Goal: Transaction & Acquisition: Book appointment/travel/reservation

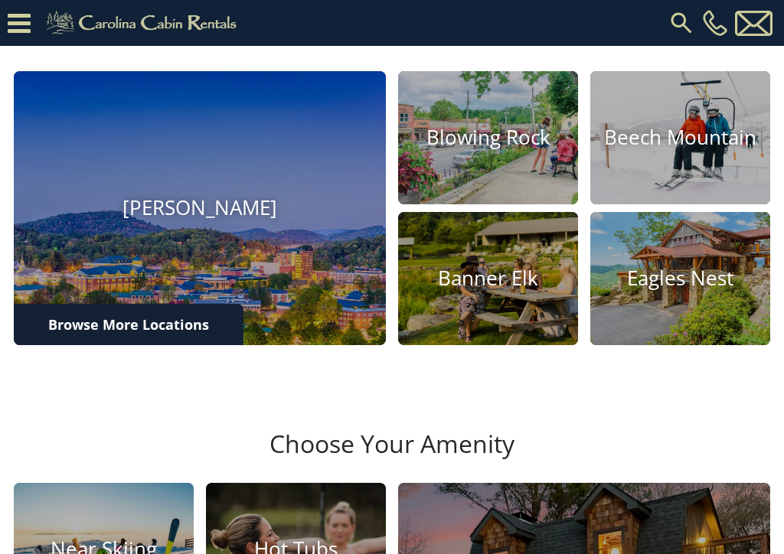
scroll to position [525, 0]
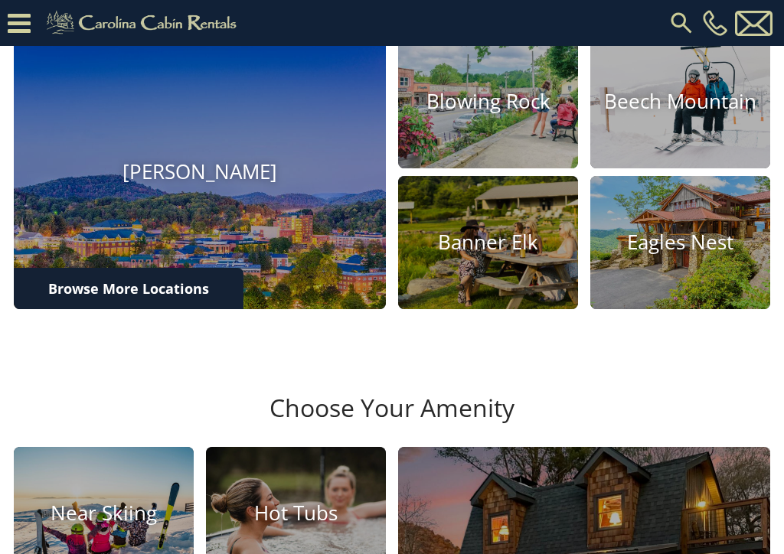
click at [500, 114] on h4 "Blowing Rock" at bounding box center [488, 102] width 180 height 24
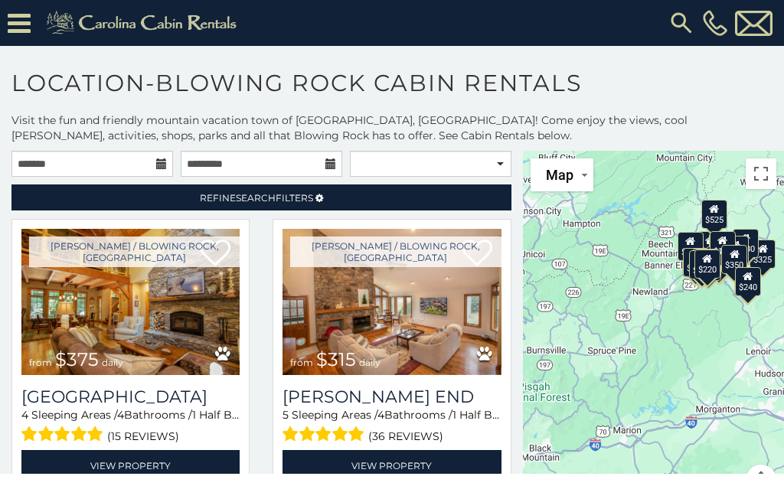
click at [356, 204] on link "Refine Search Filters" at bounding box center [261, 197] width 500 height 26
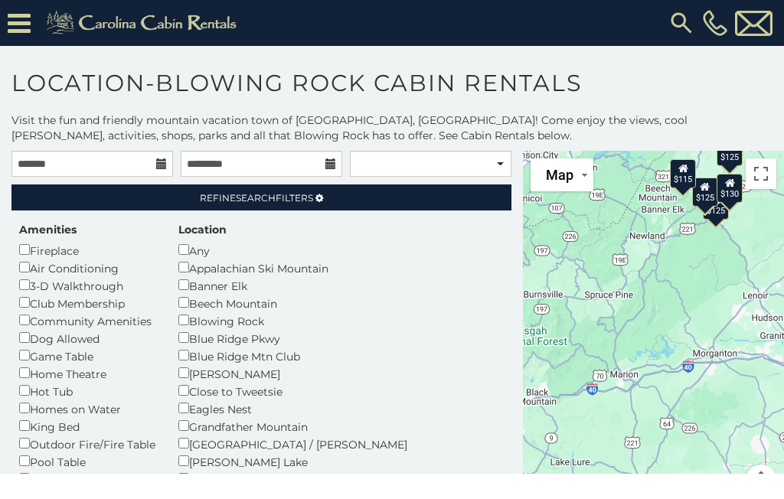
click at [179, 417] on div "Grandfather Mountain" at bounding box center [302, 426] width 249 height 18
click at [344, 198] on link "Refine Search Filters" at bounding box center [261, 197] width 500 height 26
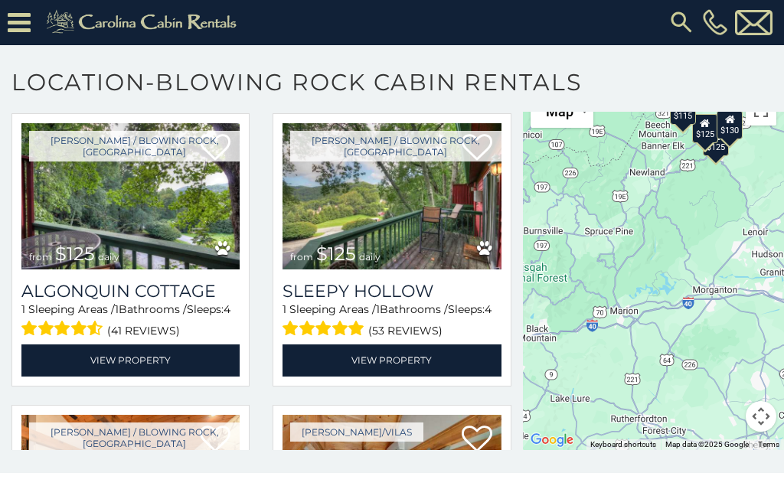
click at [170, 299] on h3 "Algonquin Cottage" at bounding box center [130, 292] width 218 height 21
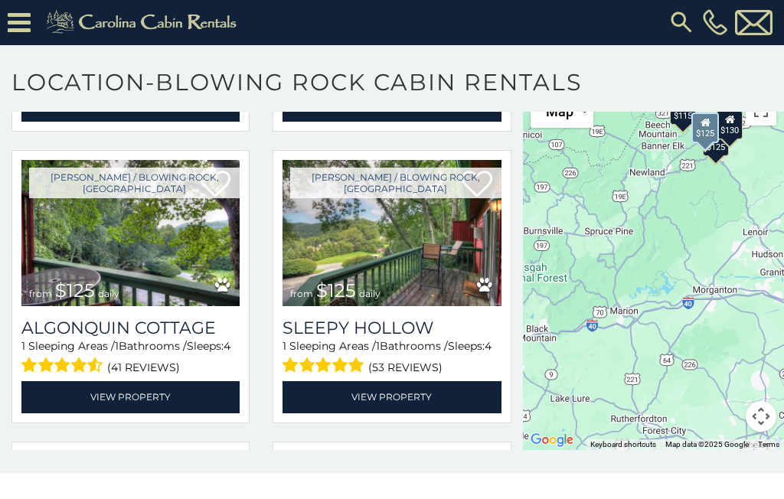
scroll to position [288, 0]
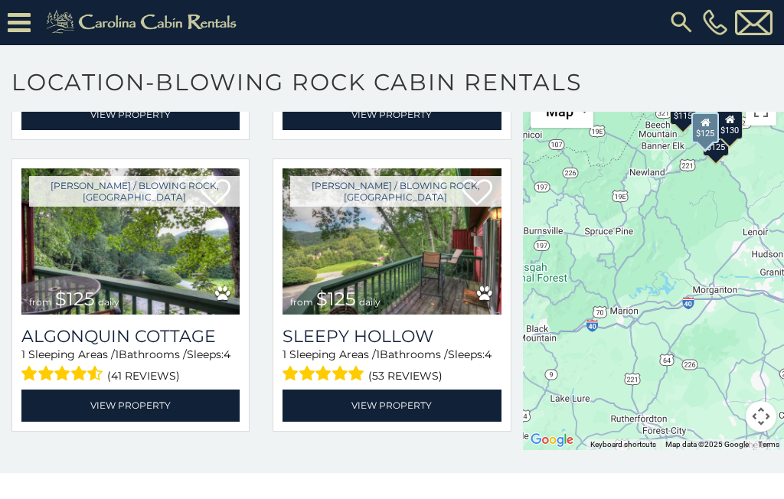
click at [408, 290] on img at bounding box center [391, 242] width 218 height 146
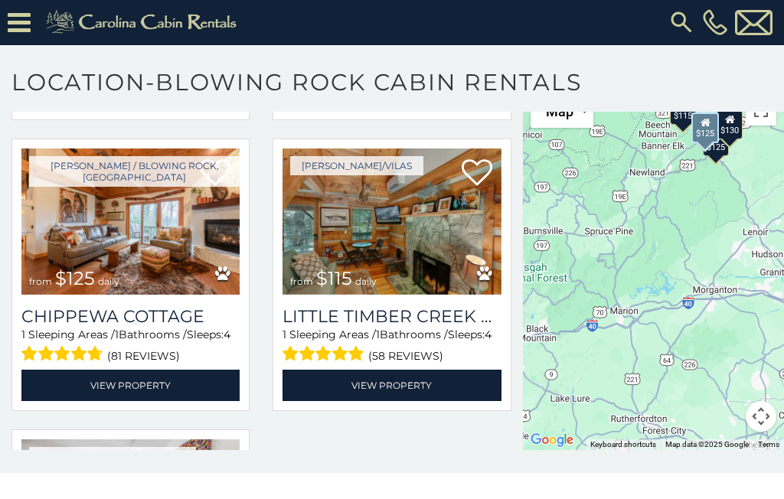
scroll to position [613, 0]
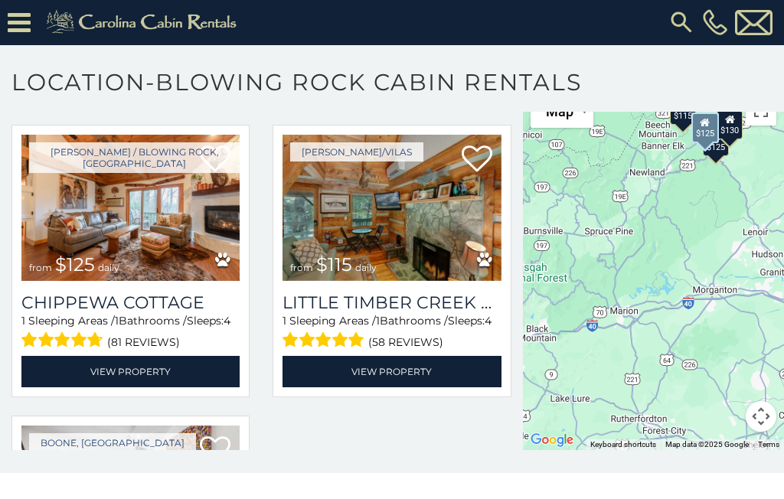
click at [152, 310] on h3 "Chippewa Cottage" at bounding box center [130, 303] width 218 height 21
click at [433, 303] on h3 "Little Timber Creek Cabin" at bounding box center [391, 303] width 218 height 21
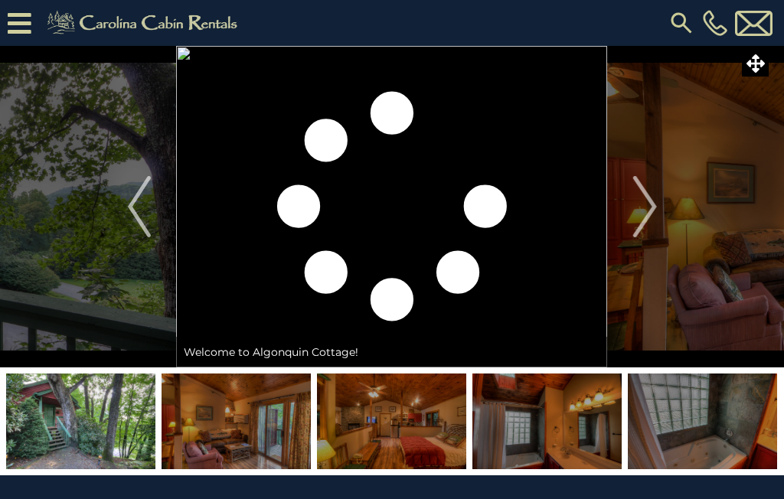
click at [648, 200] on img "Next" at bounding box center [644, 206] width 23 height 61
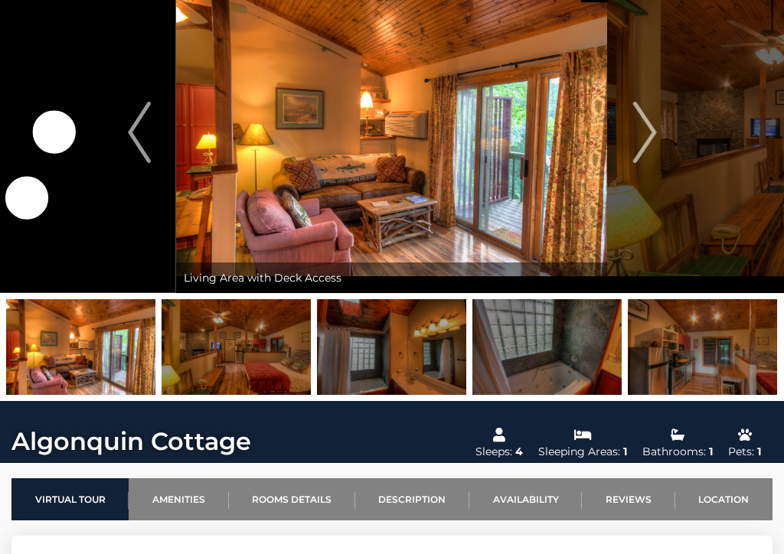
scroll to position [74, 0]
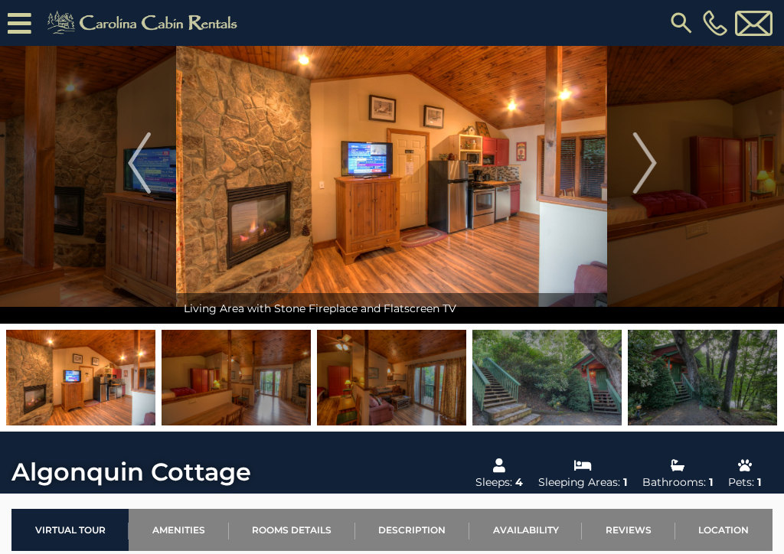
click at [553, 386] on img at bounding box center [546, 378] width 149 height 96
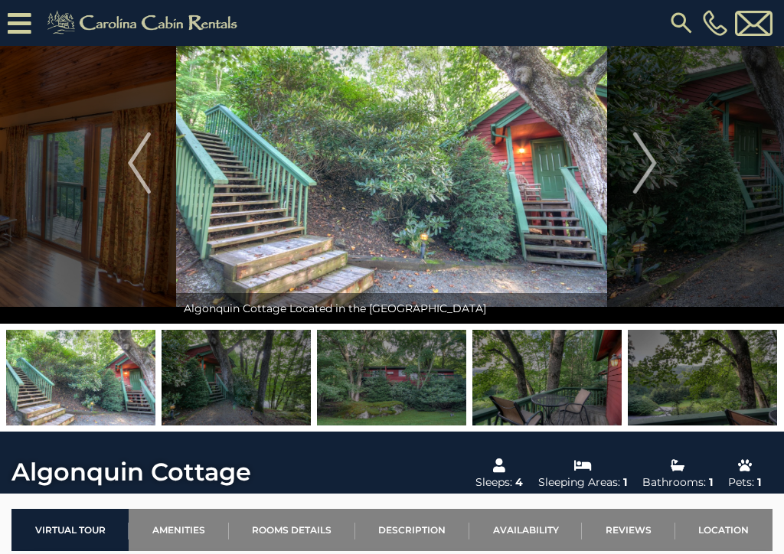
click at [647, 162] on img "Next" at bounding box center [644, 162] width 23 height 61
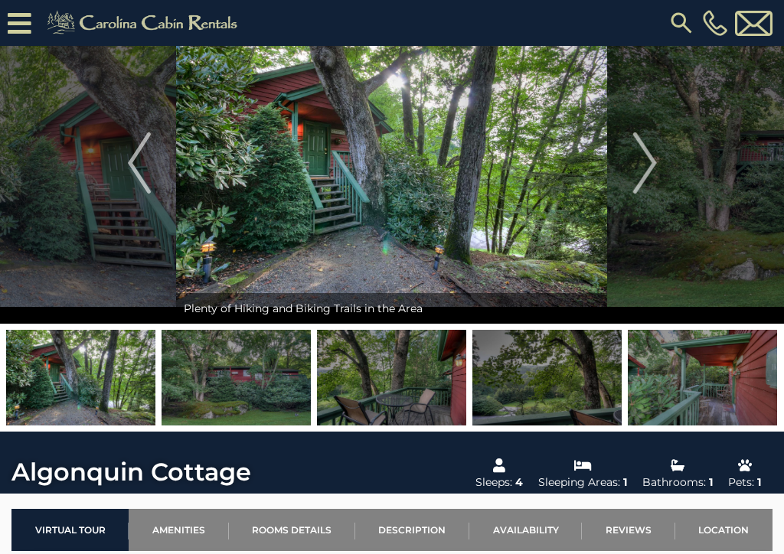
click at [642, 165] on img "Next" at bounding box center [644, 162] width 23 height 61
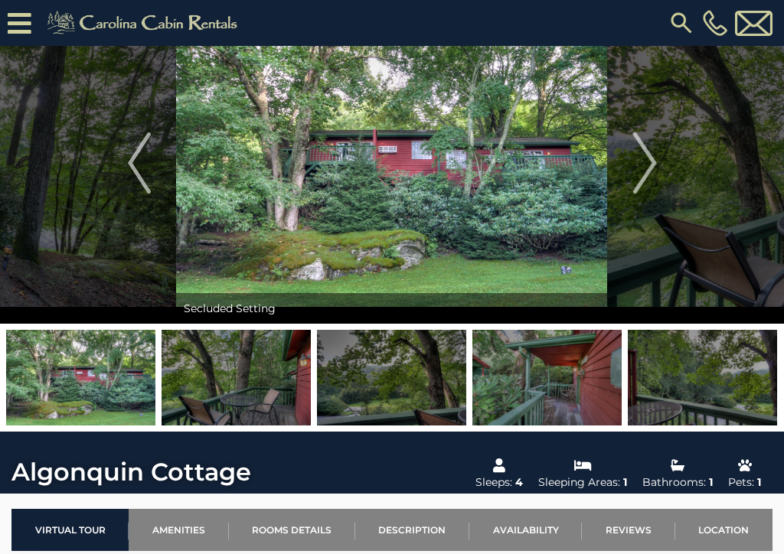
click at [638, 162] on img "Next" at bounding box center [644, 162] width 23 height 61
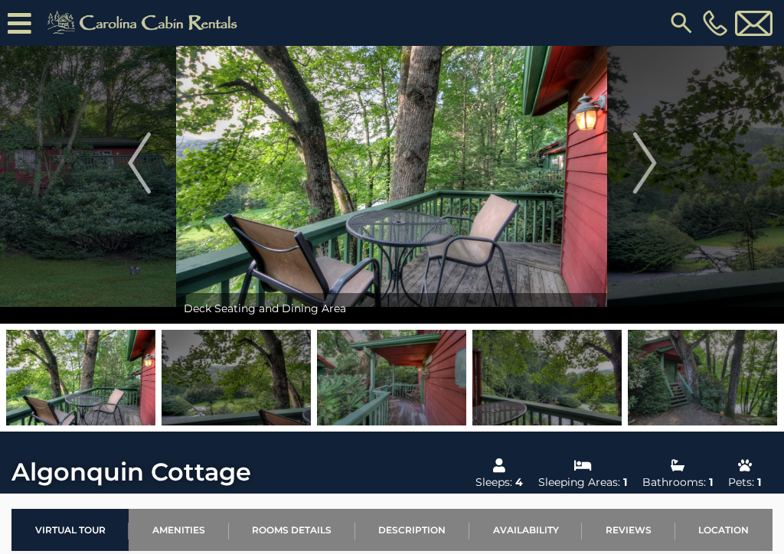
click at [643, 165] on img "Next" at bounding box center [644, 162] width 23 height 61
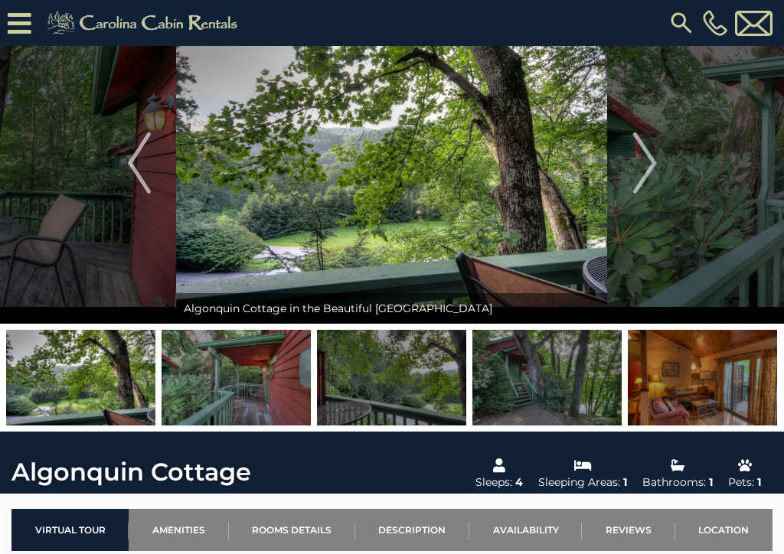
click at [644, 174] on img "Next" at bounding box center [644, 162] width 23 height 61
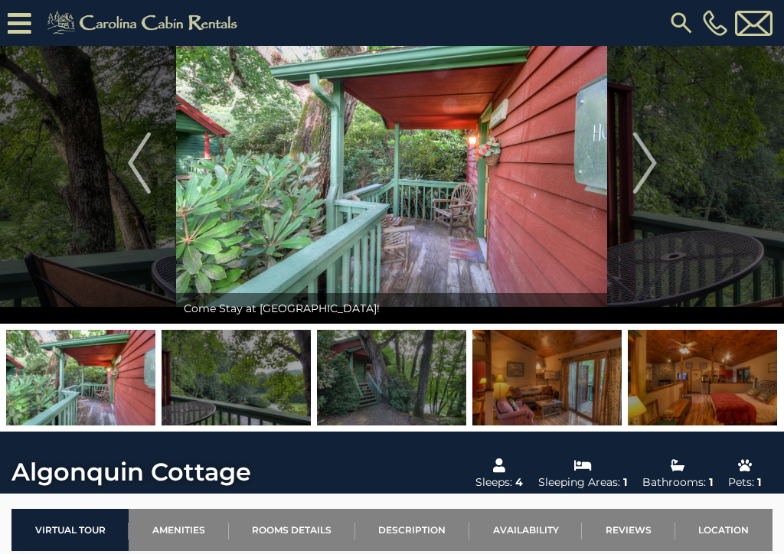
click at [640, 169] on img "Next" at bounding box center [644, 162] width 23 height 61
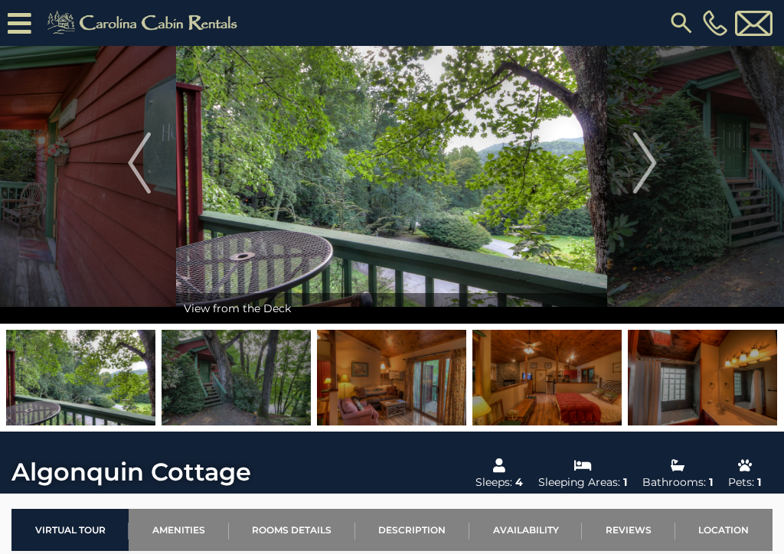
click at [642, 166] on img "Next" at bounding box center [644, 162] width 23 height 61
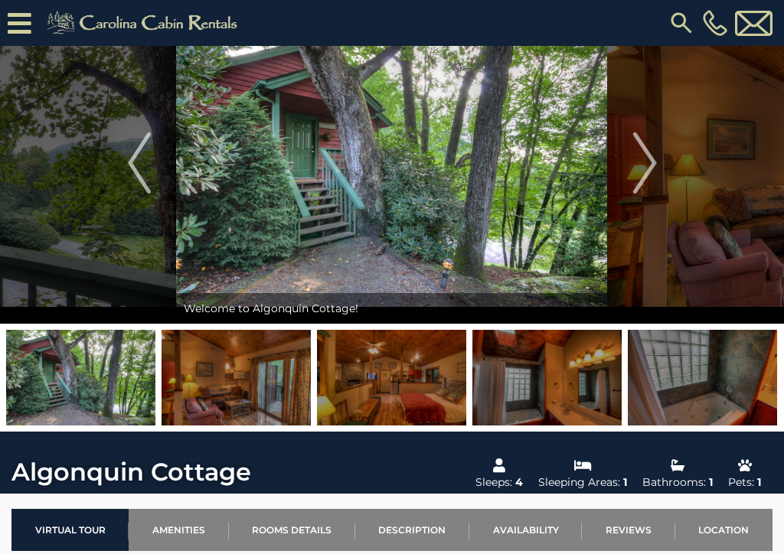
click at [637, 168] on img "Next" at bounding box center [644, 162] width 23 height 61
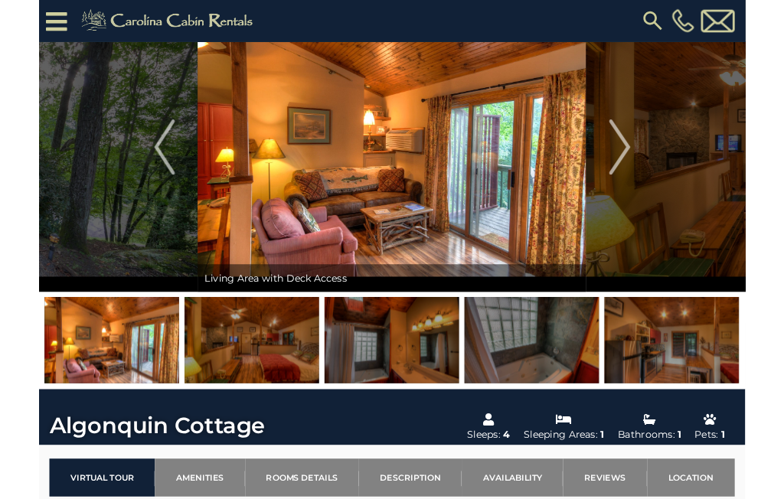
scroll to position [0, 0]
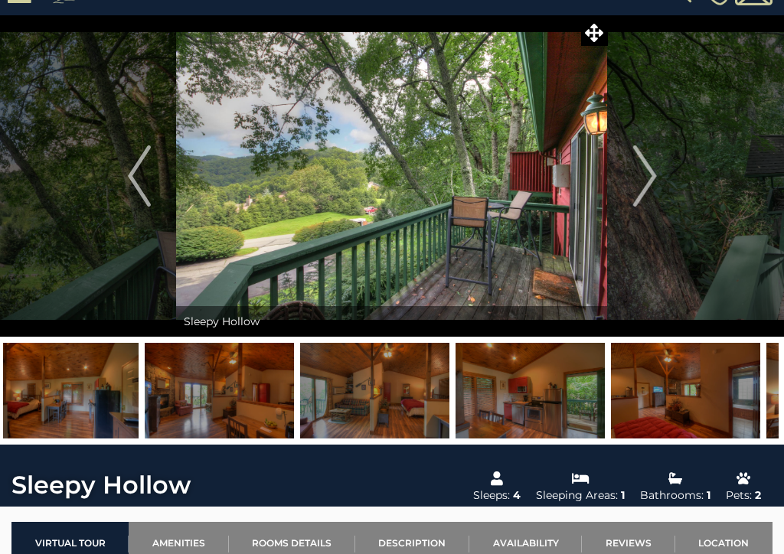
scroll to position [31, 0]
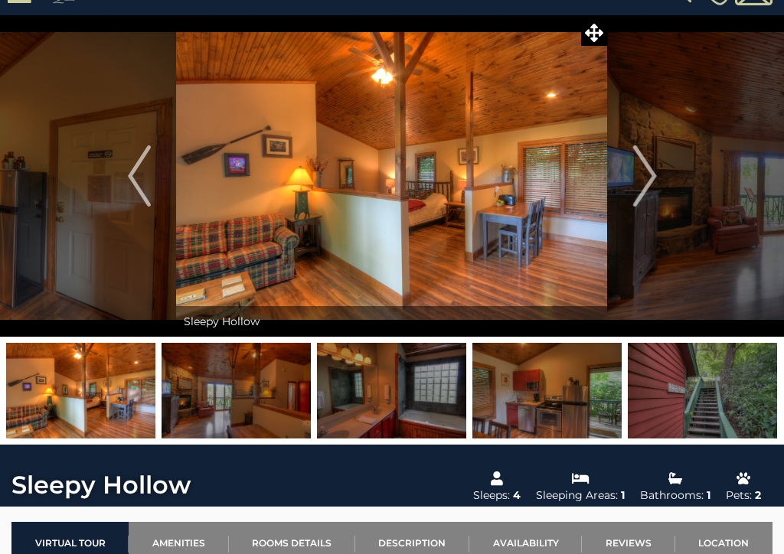
click at [716, 387] on img at bounding box center [702, 391] width 149 height 96
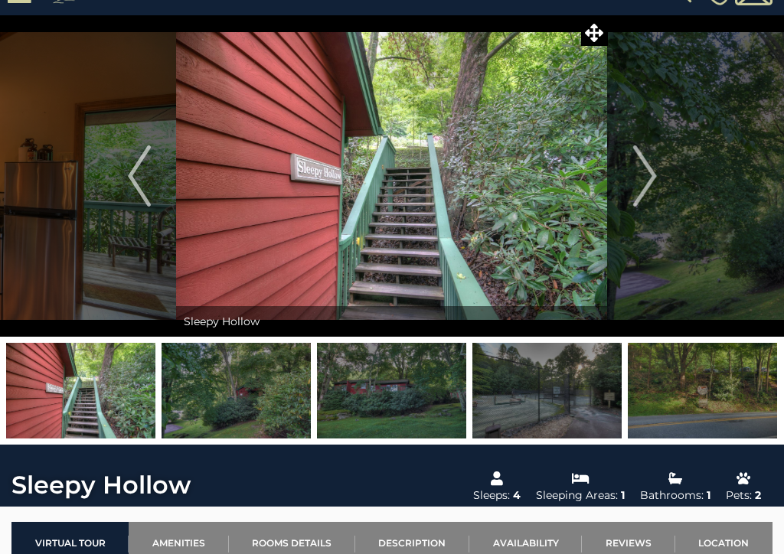
click at [640, 180] on img "Next" at bounding box center [644, 175] width 23 height 61
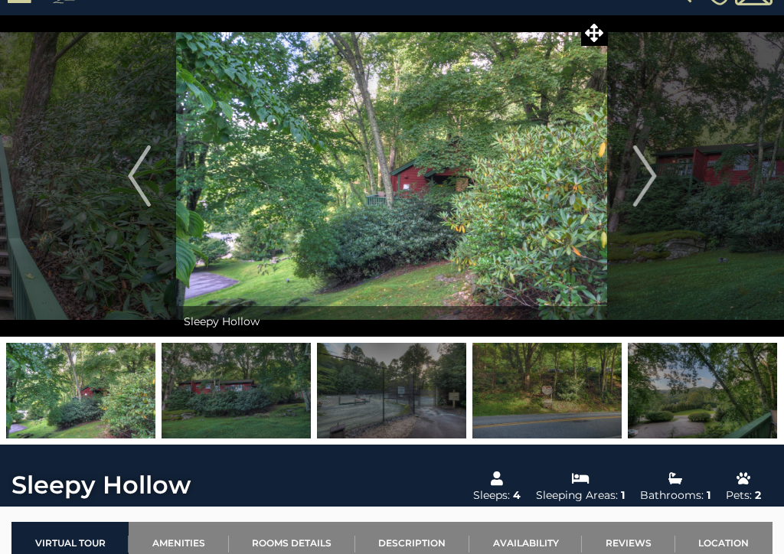
click at [637, 177] on img "Next" at bounding box center [644, 175] width 23 height 61
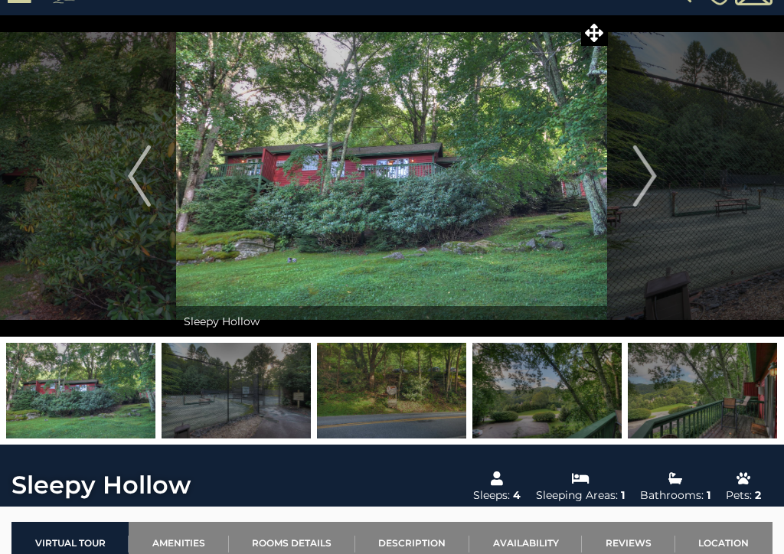
click at [627, 175] on button "Next" at bounding box center [645, 175] width 74 height 321
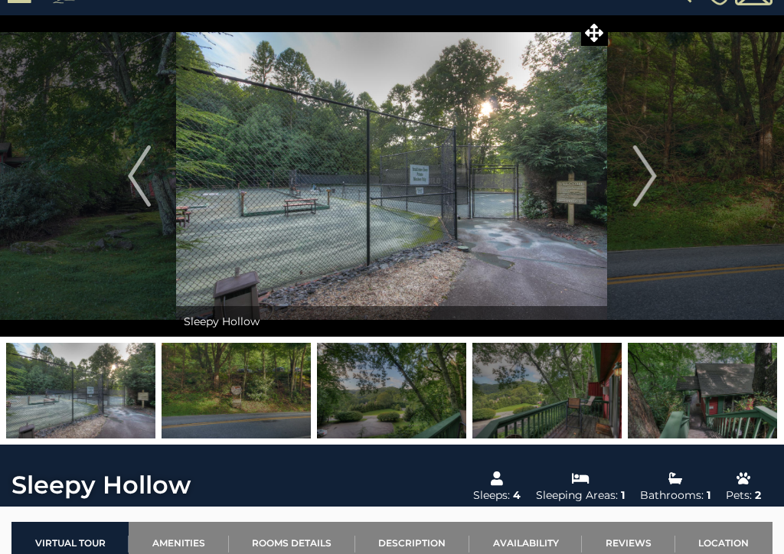
click at [645, 175] on img "Next" at bounding box center [644, 175] width 23 height 61
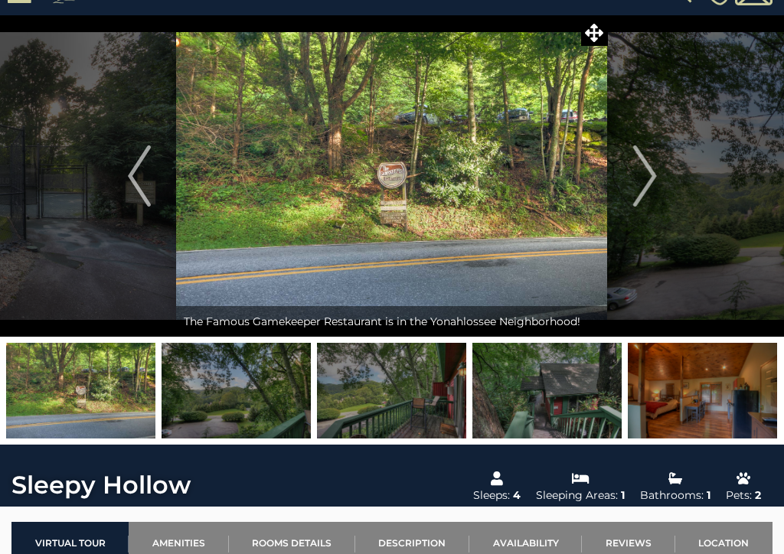
click at [634, 173] on img "Next" at bounding box center [644, 175] width 23 height 61
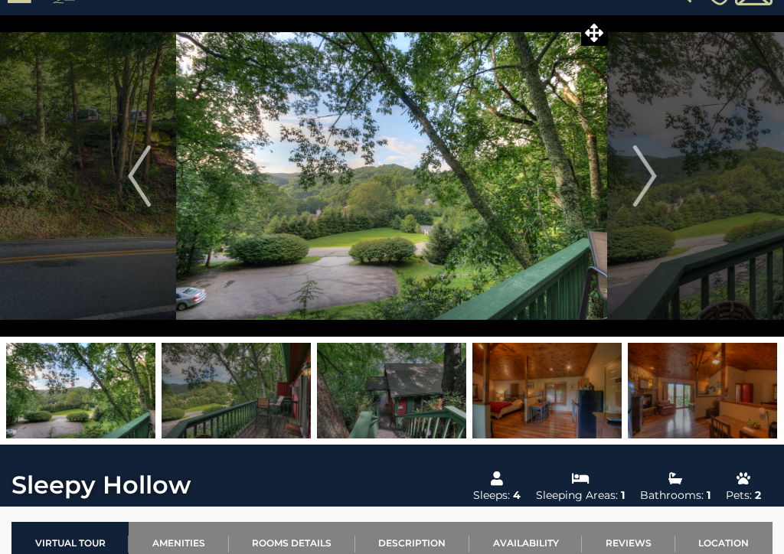
click at [636, 181] on img "Next" at bounding box center [644, 175] width 23 height 61
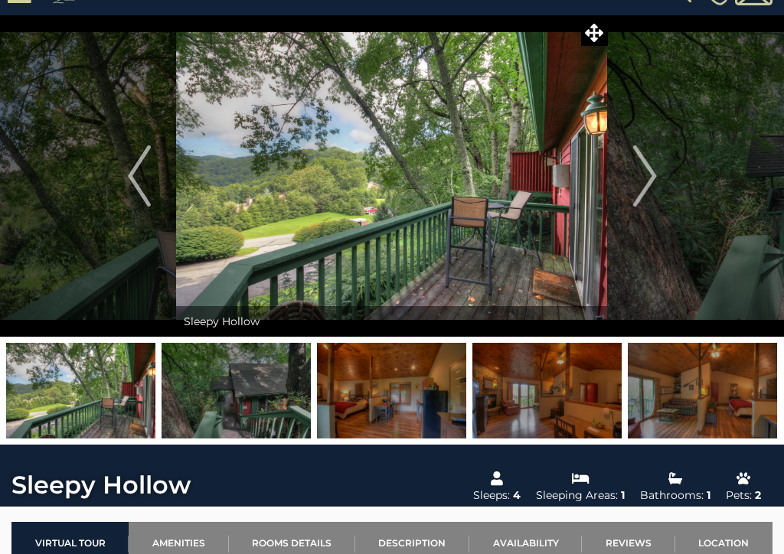
click at [632, 175] on button "Next" at bounding box center [645, 175] width 74 height 321
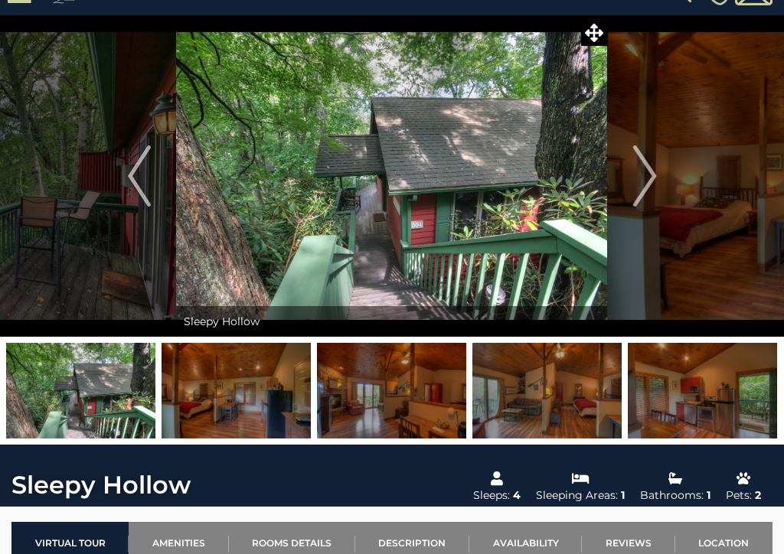
click at [625, 178] on button "Next" at bounding box center [645, 175] width 74 height 321
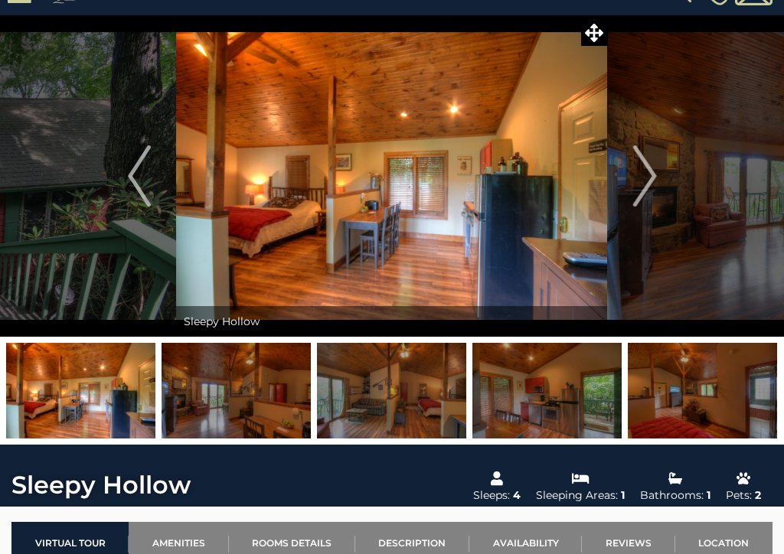
click at [643, 184] on img "Next" at bounding box center [644, 175] width 23 height 61
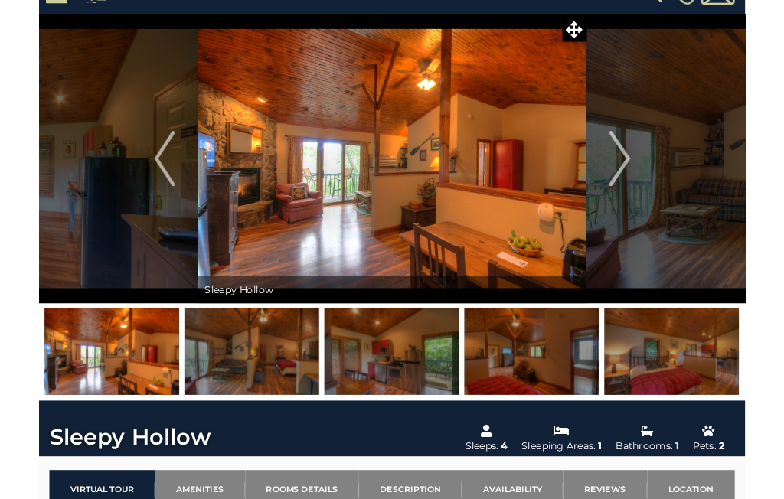
scroll to position [0, 0]
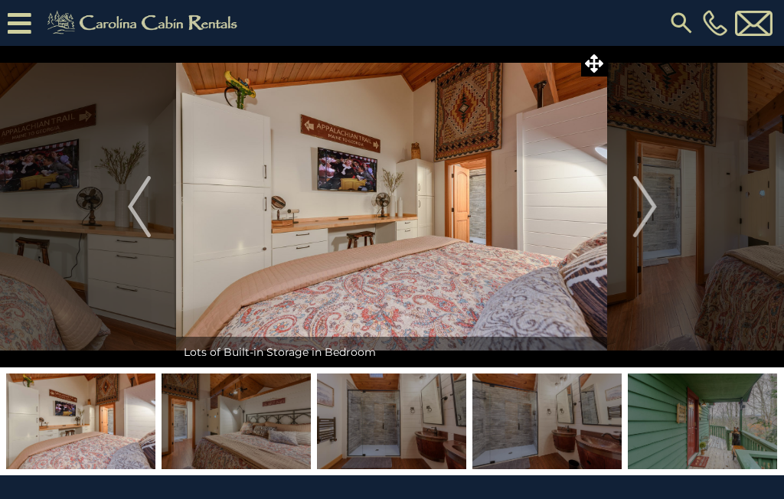
click at [707, 423] on img at bounding box center [702, 422] width 149 height 96
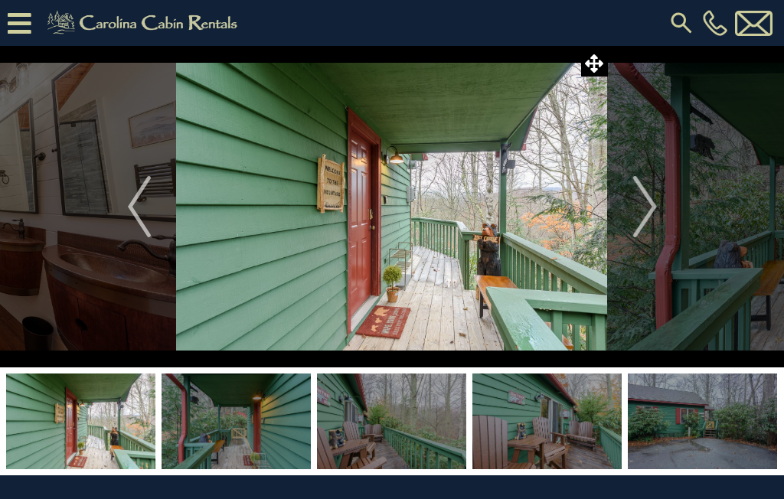
click at [647, 204] on img "Next" at bounding box center [644, 206] width 23 height 61
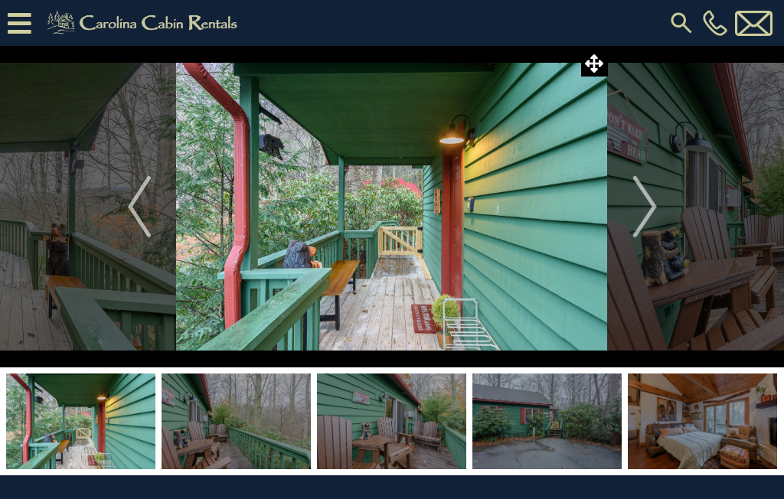
click at [641, 217] on img "Next" at bounding box center [644, 206] width 23 height 61
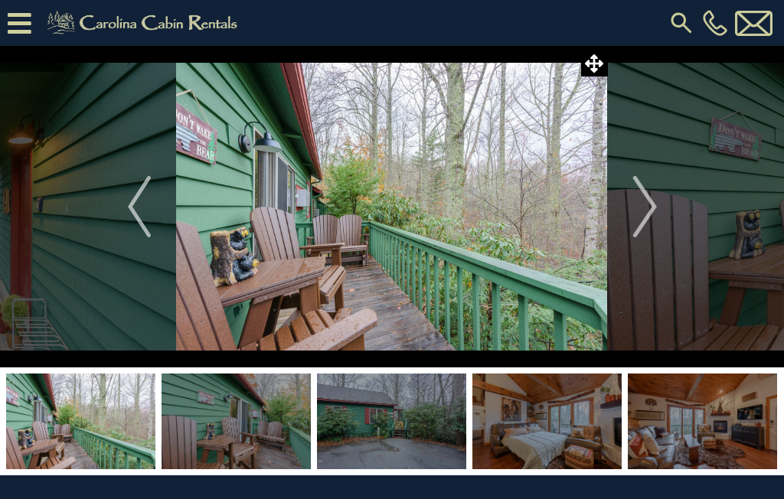
click at [638, 209] on img "Next" at bounding box center [644, 206] width 23 height 61
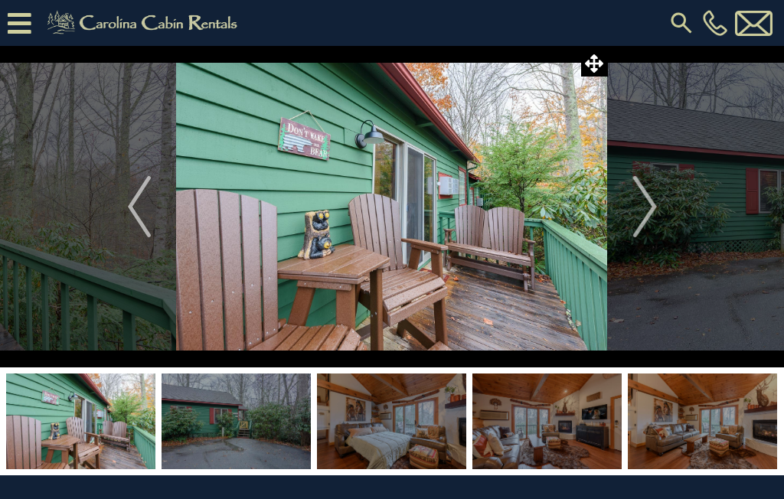
click at [643, 205] on img "Next" at bounding box center [644, 206] width 23 height 61
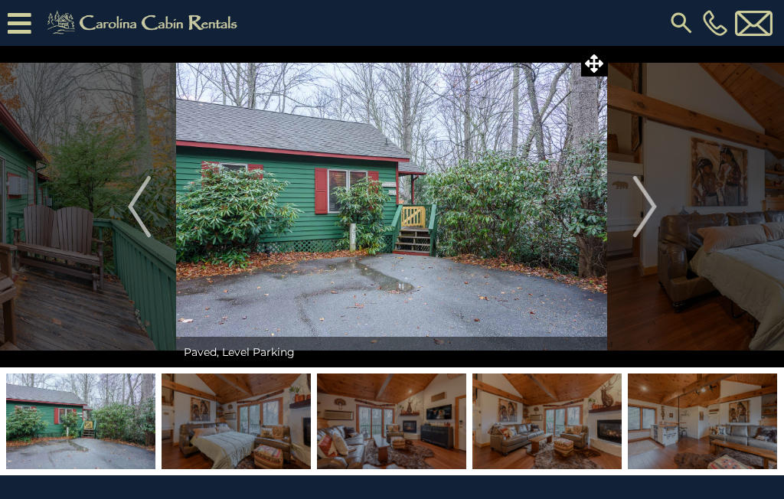
click at [644, 208] on img "Next" at bounding box center [644, 206] width 23 height 61
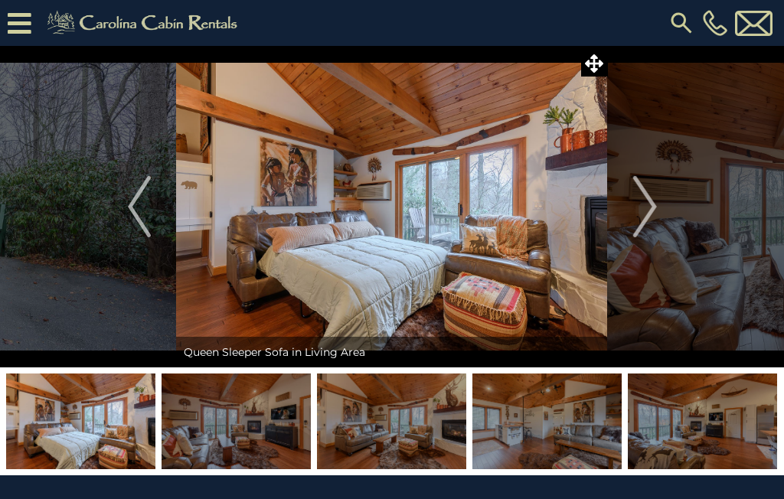
click at [640, 210] on img "Next" at bounding box center [644, 206] width 23 height 61
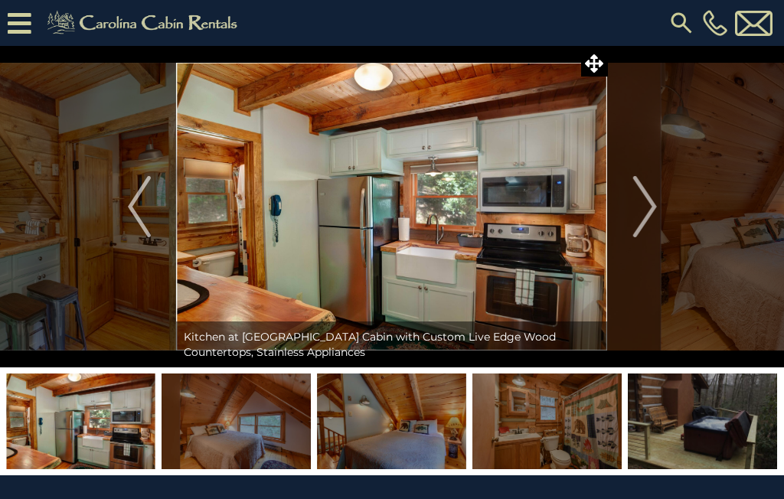
click at [706, 416] on img at bounding box center [702, 422] width 149 height 96
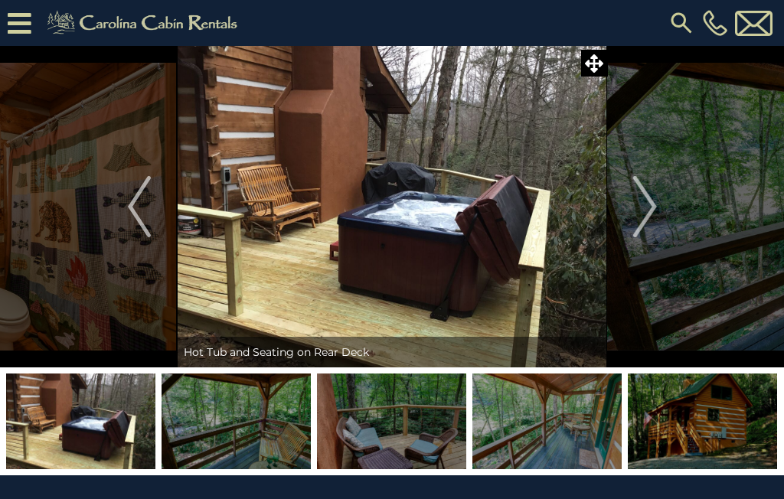
click at [637, 204] on img "Next" at bounding box center [644, 206] width 23 height 61
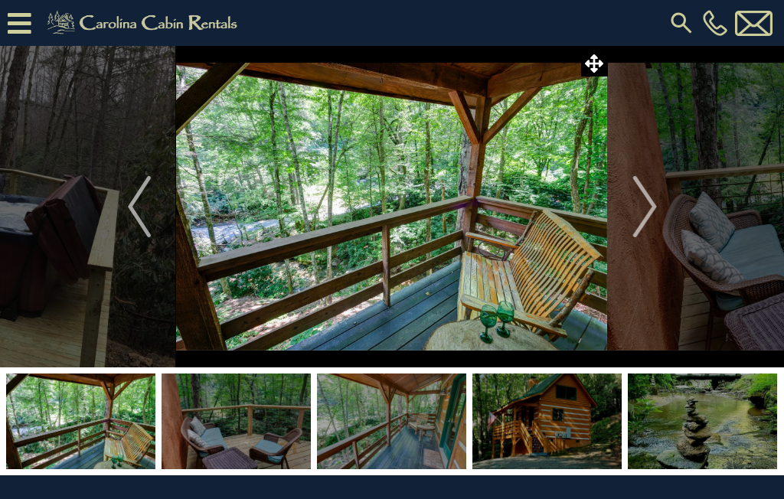
click at [640, 206] on img "Next" at bounding box center [644, 206] width 23 height 61
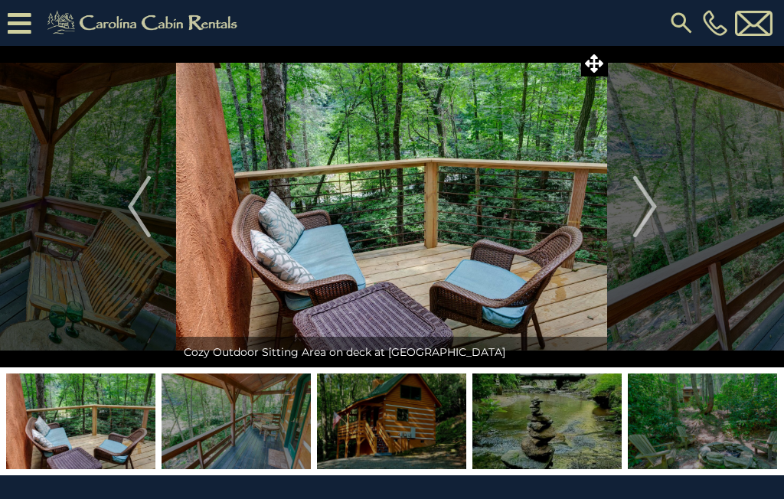
click at [635, 204] on img "Next" at bounding box center [644, 206] width 23 height 61
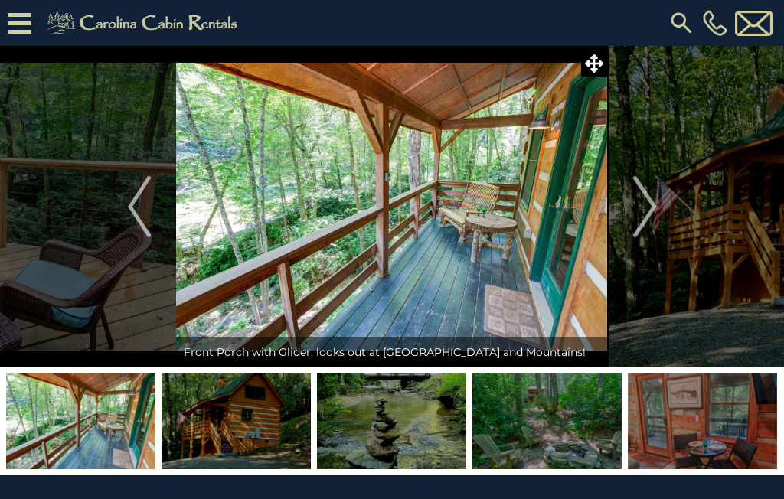
click at [633, 210] on img "Next" at bounding box center [644, 206] width 23 height 61
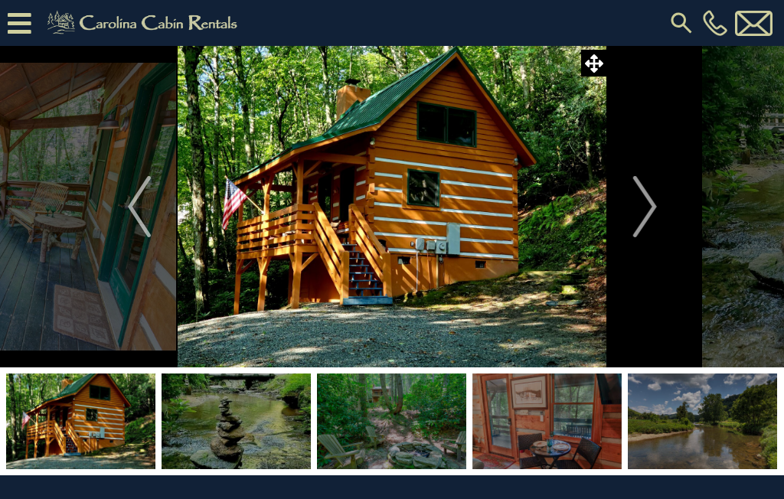
click at [636, 207] on img "Next" at bounding box center [644, 206] width 23 height 61
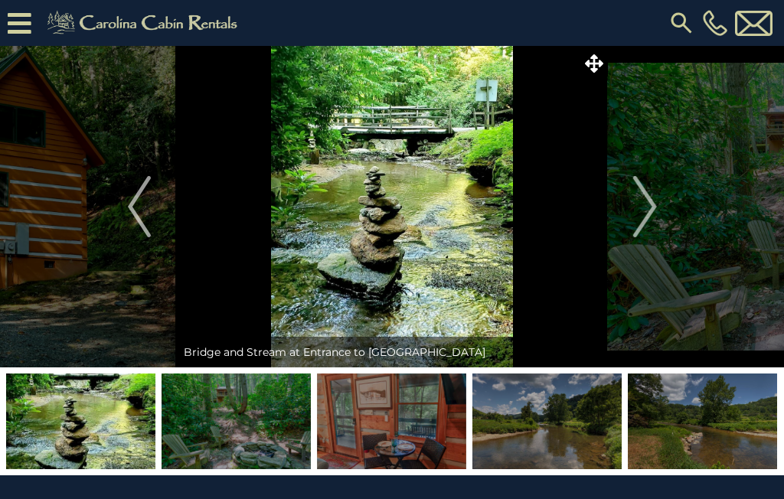
click at [641, 209] on img "Next" at bounding box center [644, 206] width 23 height 61
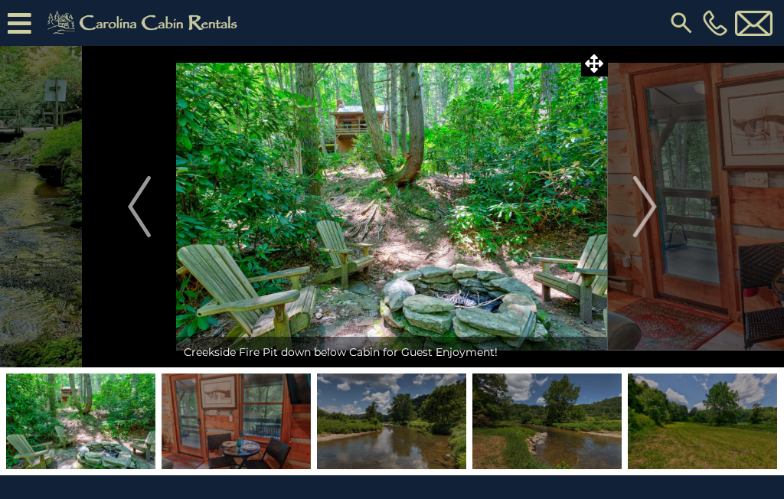
click at [634, 209] on img "Next" at bounding box center [644, 206] width 23 height 61
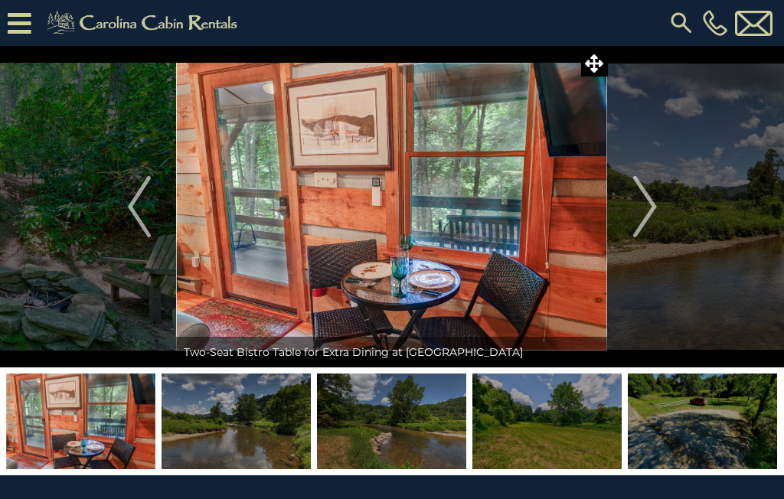
click at [636, 210] on img "Next" at bounding box center [644, 206] width 23 height 61
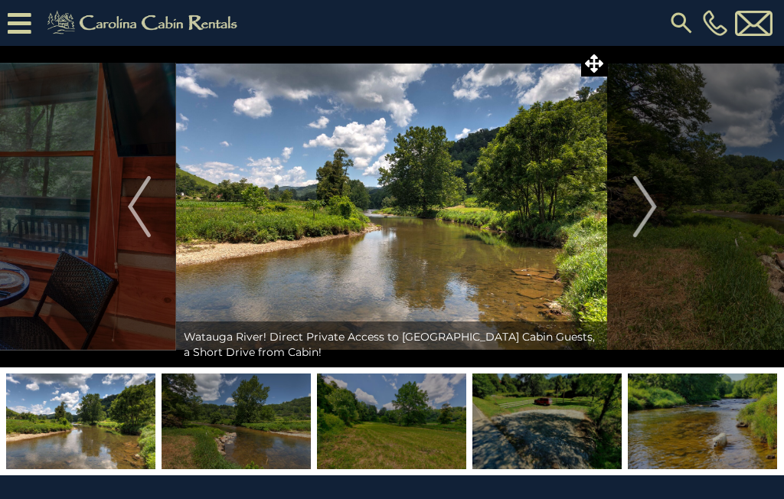
click at [638, 210] on img "Next" at bounding box center [644, 206] width 23 height 61
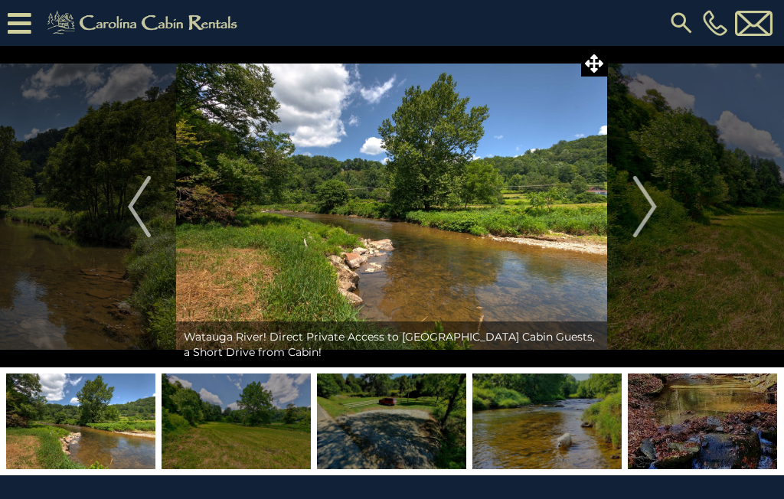
click at [630, 207] on button "Next" at bounding box center [645, 206] width 74 height 321
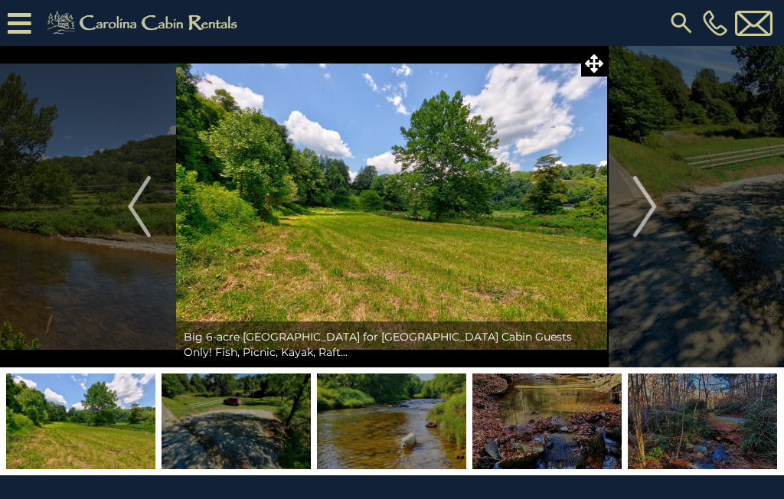
click at [635, 207] on img "Next" at bounding box center [644, 206] width 23 height 61
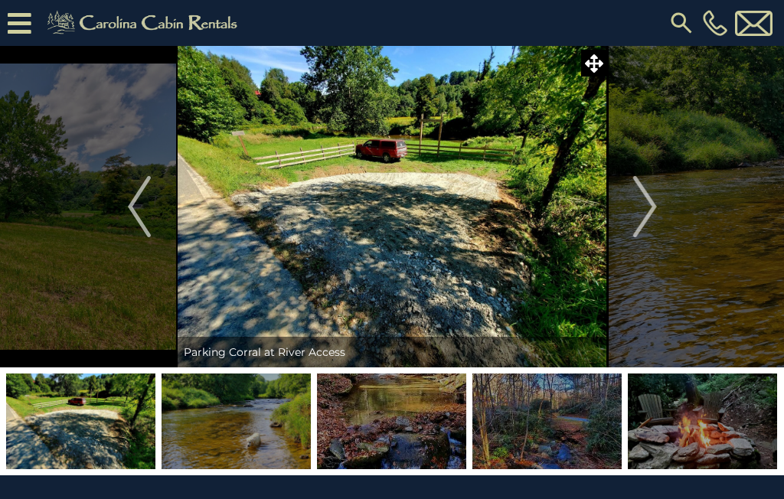
click at [644, 199] on img "Next" at bounding box center [644, 206] width 23 height 61
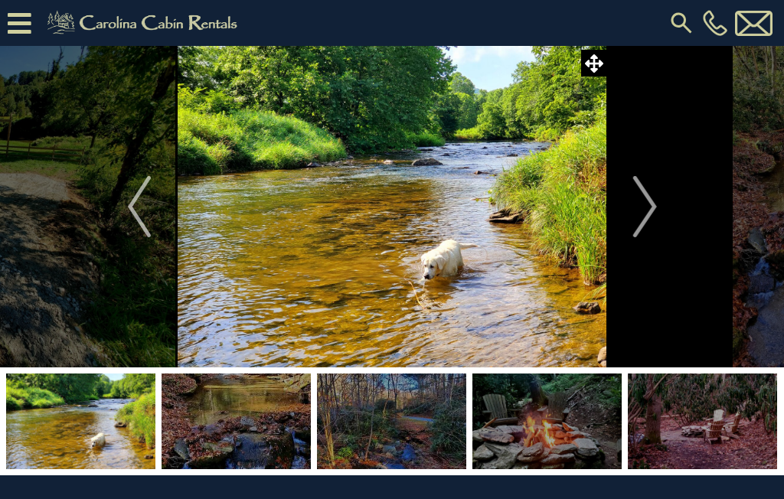
click at [645, 204] on img "Next" at bounding box center [644, 206] width 23 height 61
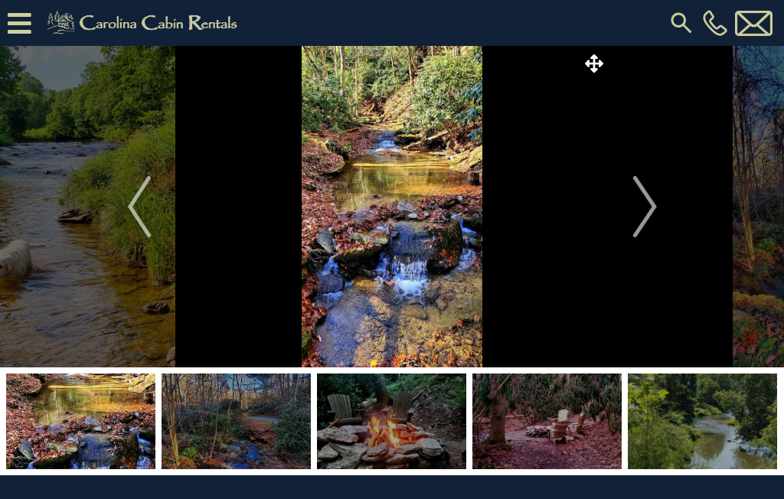
click at [630, 213] on button "Next" at bounding box center [645, 206] width 74 height 321
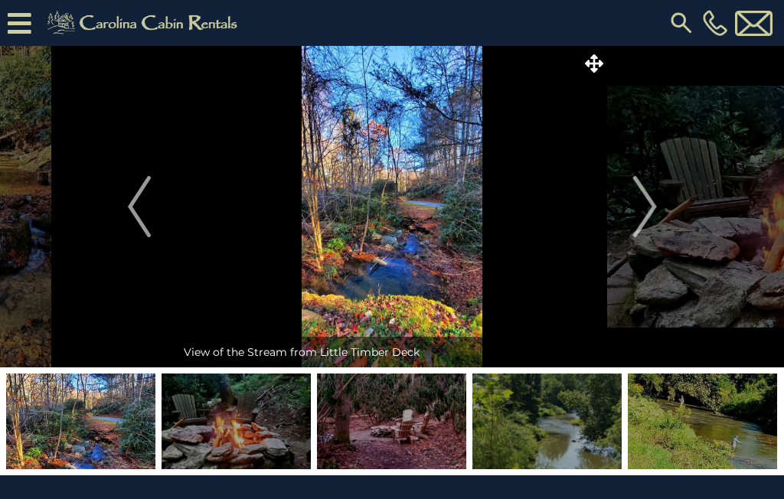
click at [634, 211] on img "Next" at bounding box center [644, 206] width 23 height 61
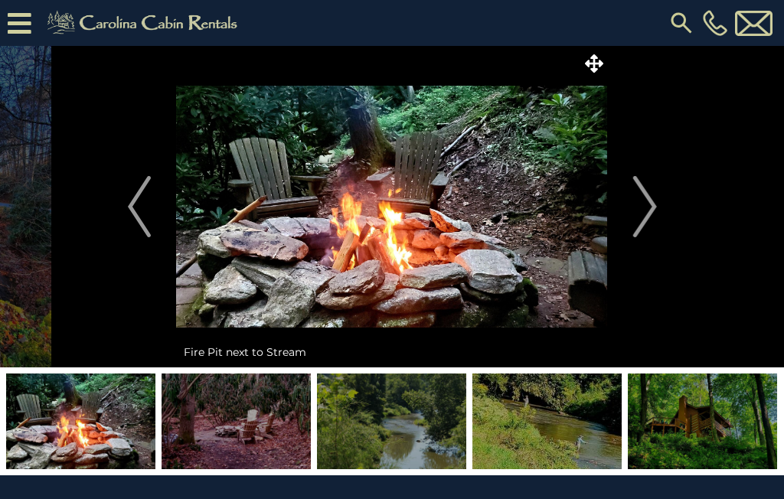
click at [638, 204] on img "Next" at bounding box center [644, 206] width 23 height 61
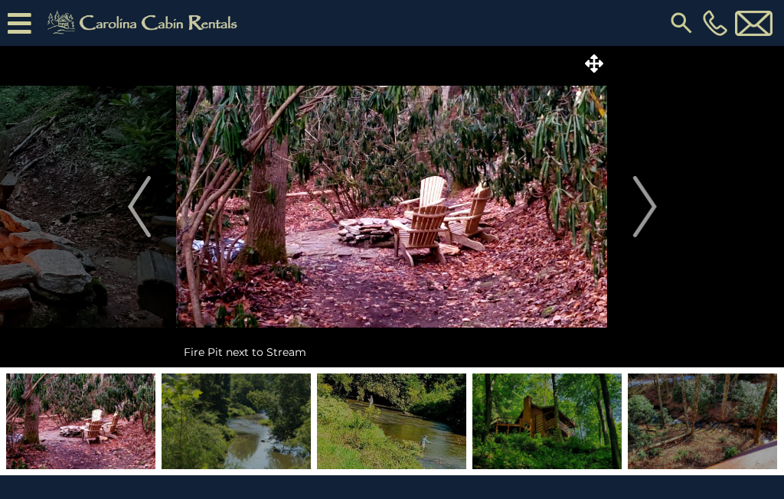
click at [638, 207] on img "Next" at bounding box center [644, 206] width 23 height 61
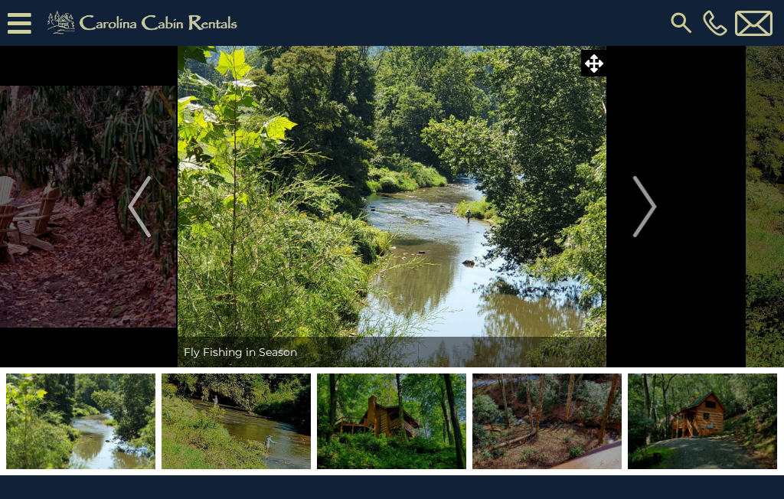
click at [639, 210] on img "Next" at bounding box center [644, 206] width 23 height 61
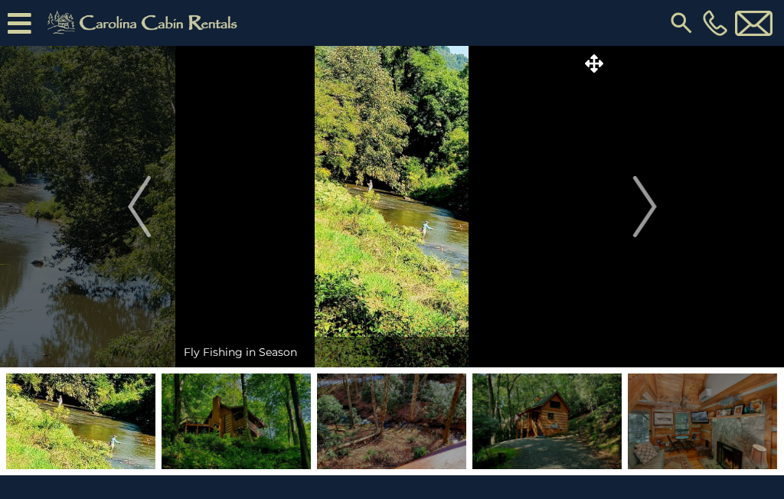
click at [641, 211] on img "Next" at bounding box center [644, 206] width 23 height 61
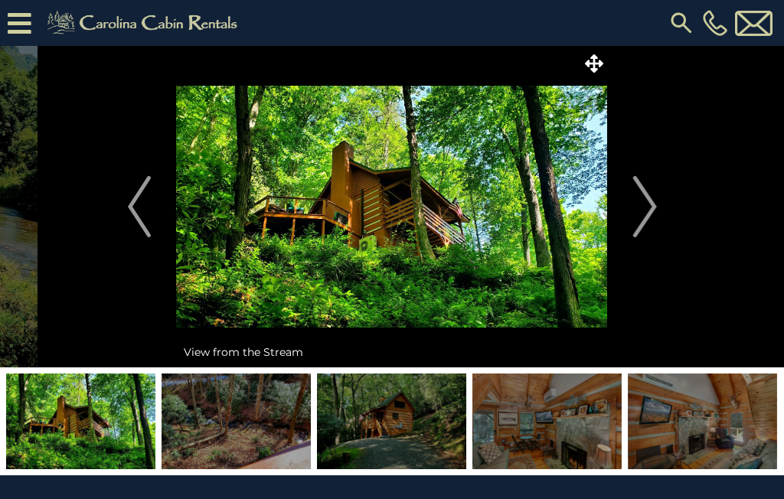
click at [646, 206] on img "Next" at bounding box center [644, 206] width 23 height 61
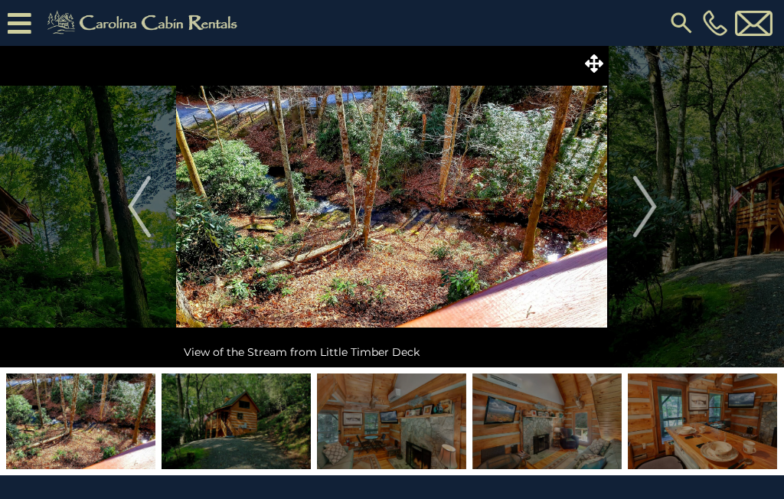
click at [637, 207] on img "Next" at bounding box center [644, 206] width 23 height 61
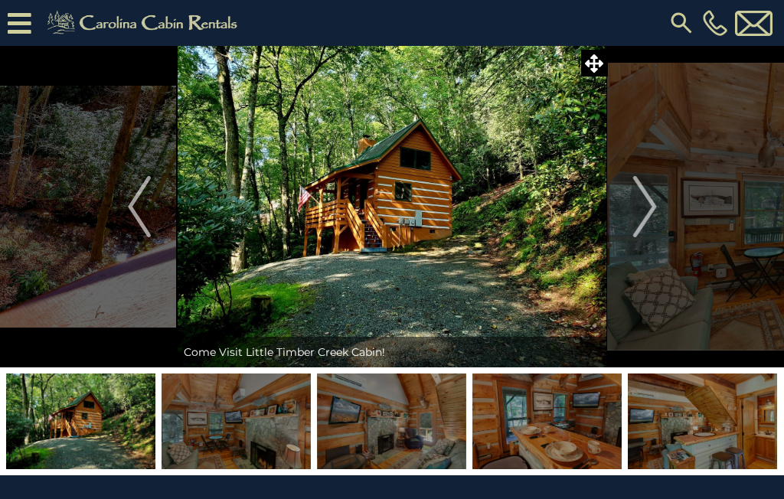
click at [641, 204] on img "Next" at bounding box center [644, 206] width 23 height 61
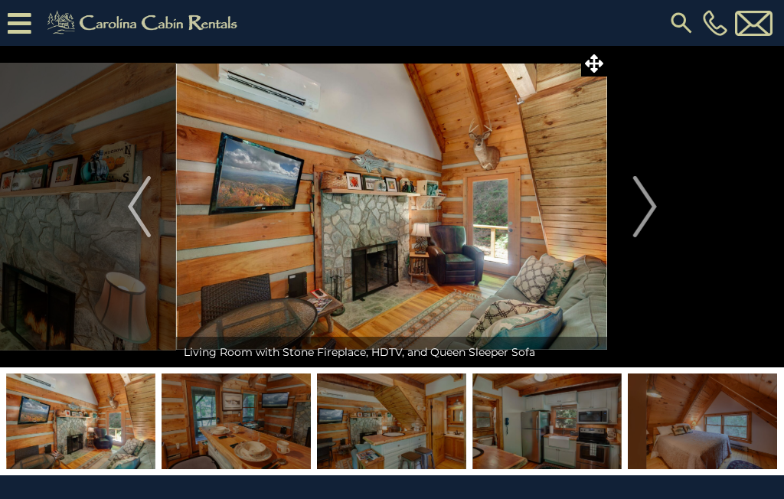
click at [635, 206] on img "Next" at bounding box center [644, 206] width 23 height 61
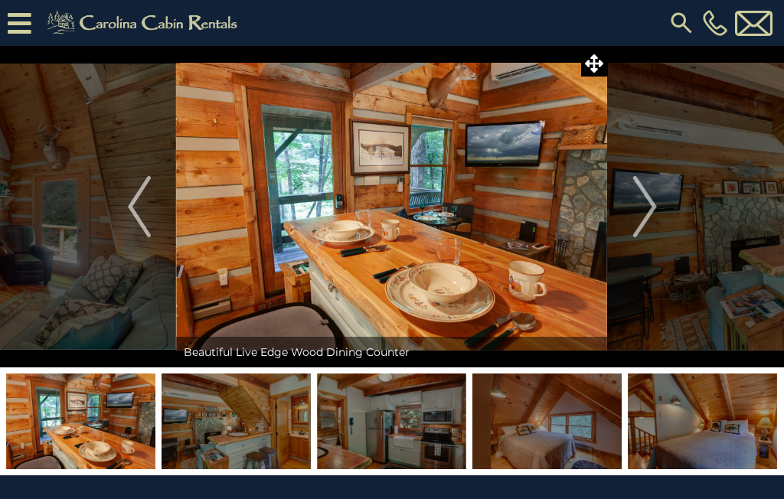
click at [635, 206] on img "Next" at bounding box center [644, 206] width 23 height 61
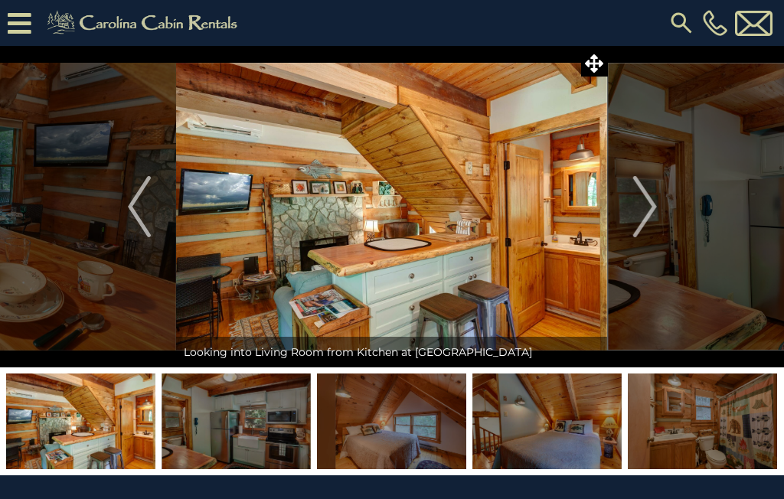
click at [626, 207] on button "Next" at bounding box center [645, 206] width 74 height 321
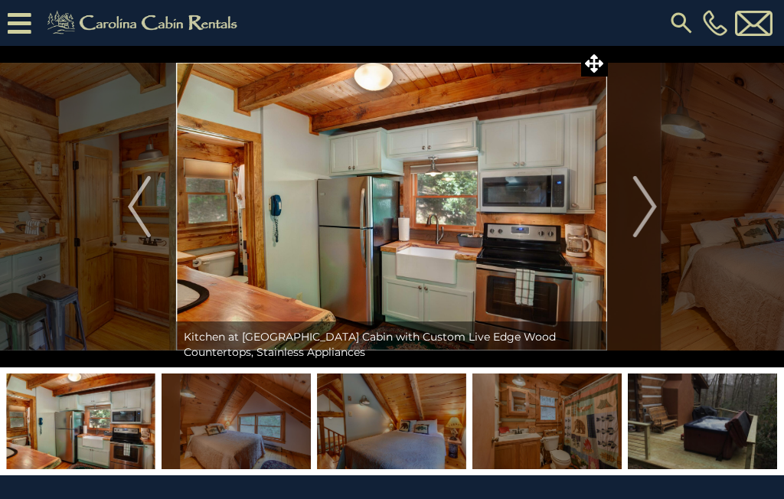
click at [631, 207] on button "Next" at bounding box center [645, 206] width 74 height 321
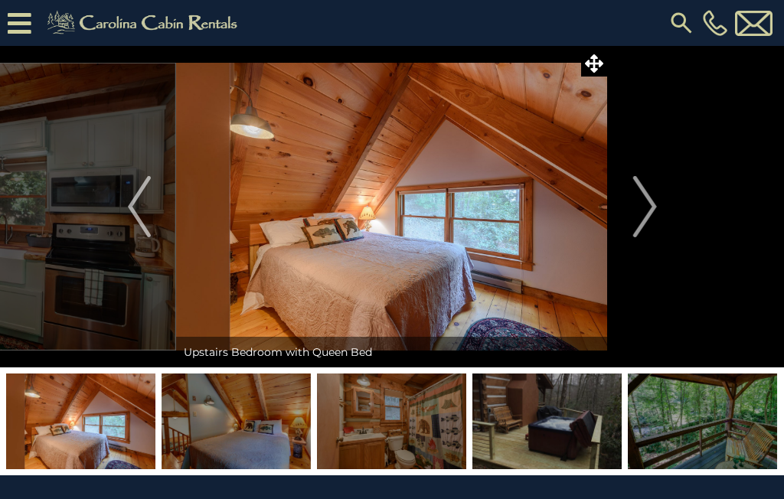
click at [629, 204] on button "Next" at bounding box center [645, 206] width 74 height 321
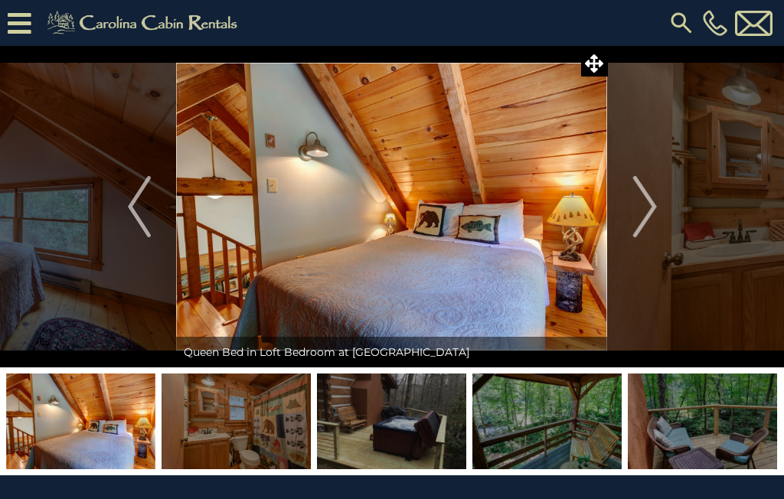
click at [628, 207] on button "Next" at bounding box center [645, 206] width 74 height 321
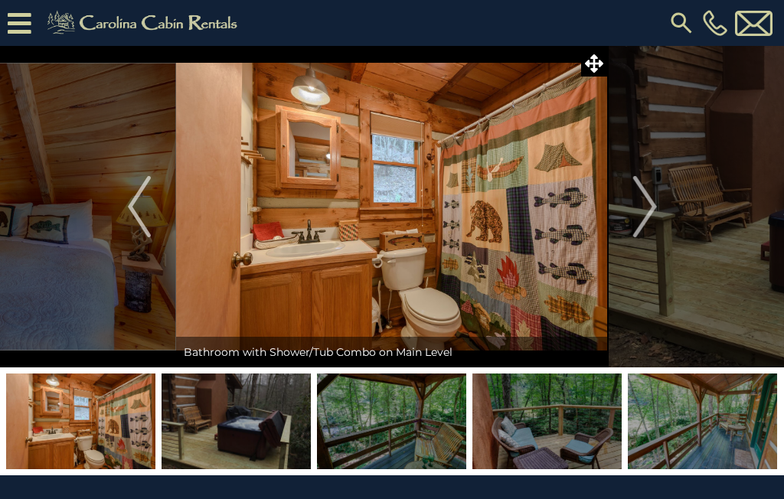
click at [632, 210] on button "Next" at bounding box center [645, 206] width 74 height 321
